Goal: Find specific page/section: Find specific page/section

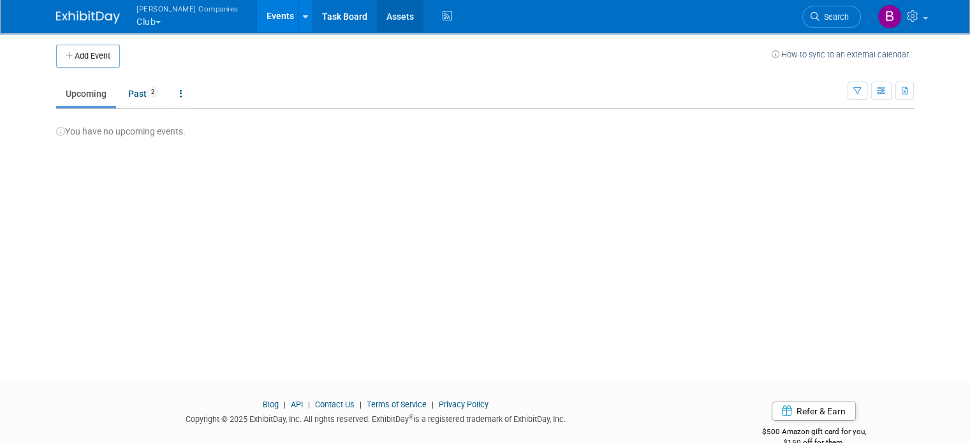
click at [377, 15] on link "Assets" at bounding box center [400, 16] width 47 height 32
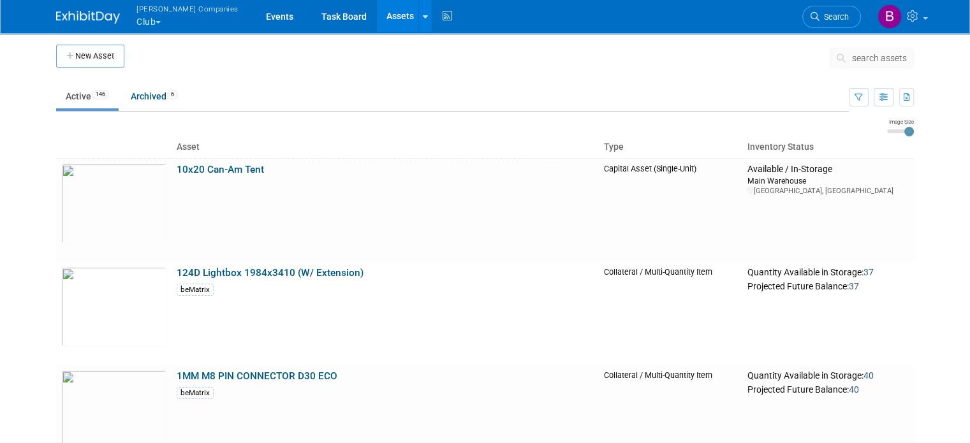
click at [155, 20] on button "[PERSON_NAME] Companies Club" at bounding box center [194, 16] width 119 height 33
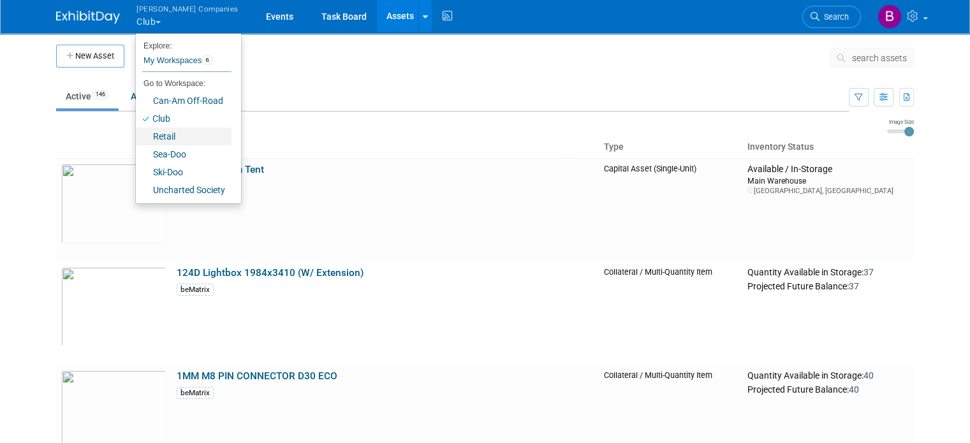
click at [158, 136] on link "Retail" at bounding box center [184, 137] width 96 height 18
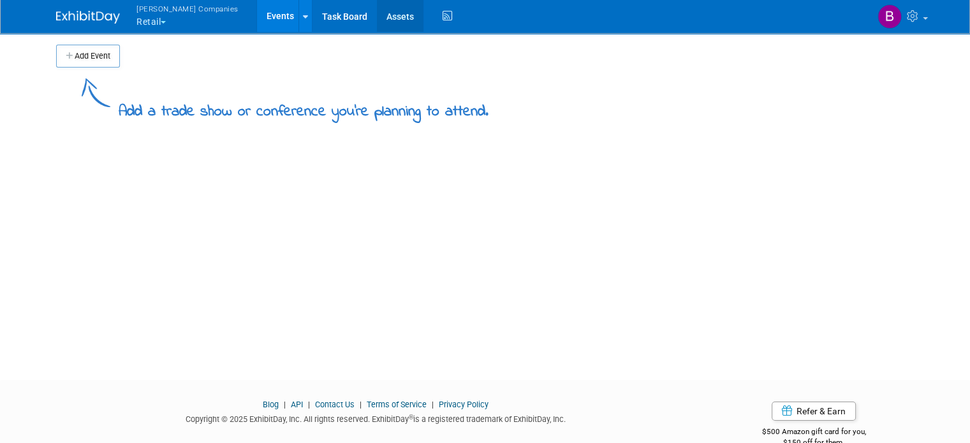
click at [377, 8] on link "Assets" at bounding box center [400, 16] width 47 height 32
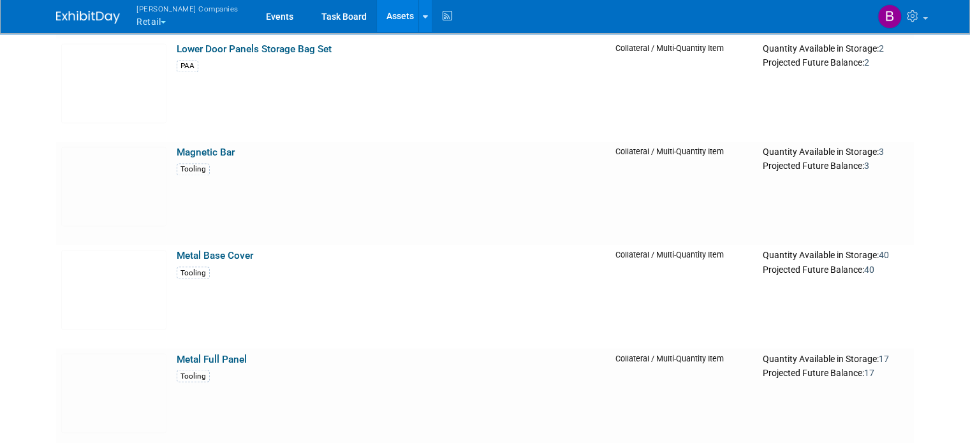
scroll to position [7001, 0]
